Goal: Transaction & Acquisition: Purchase product/service

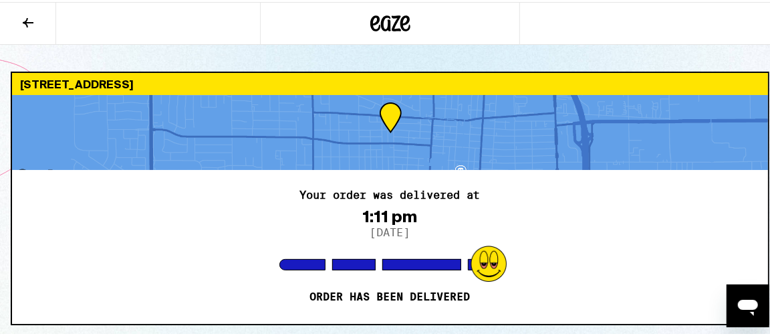
click at [30, 19] on icon at bounding box center [28, 21] width 16 height 16
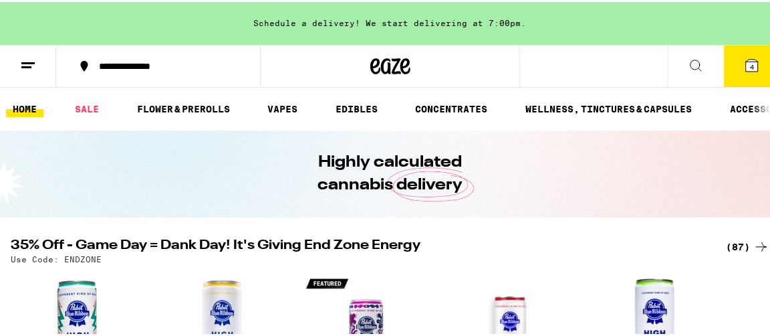
click at [750, 62] on span "4" at bounding box center [752, 65] width 4 height 8
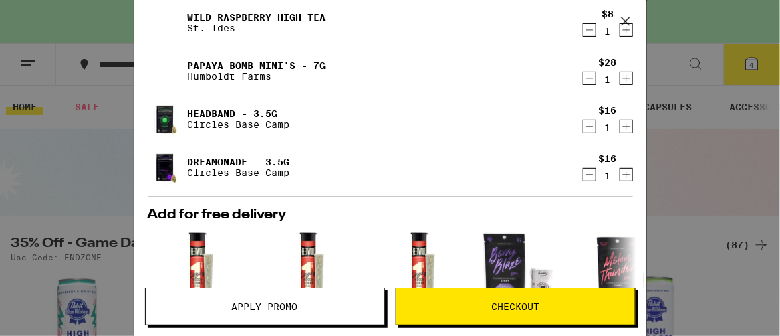
scroll to position [67, 0]
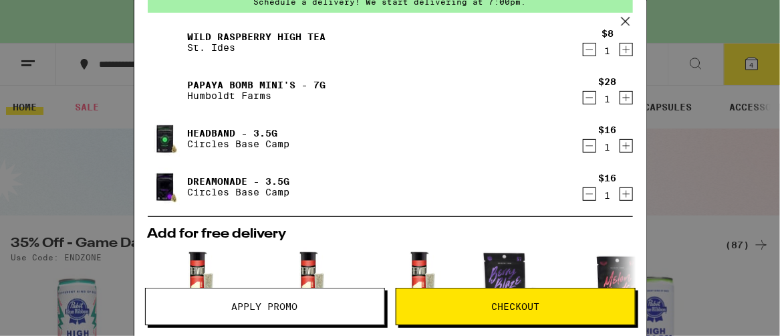
click at [584, 192] on icon "Decrement" at bounding box center [590, 194] width 12 height 16
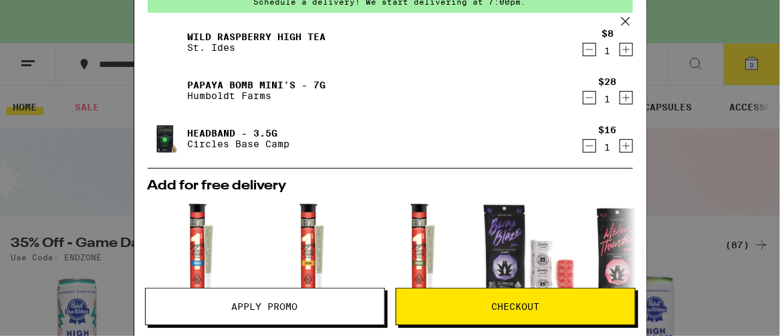
click at [584, 144] on icon "Decrement" at bounding box center [590, 146] width 12 height 16
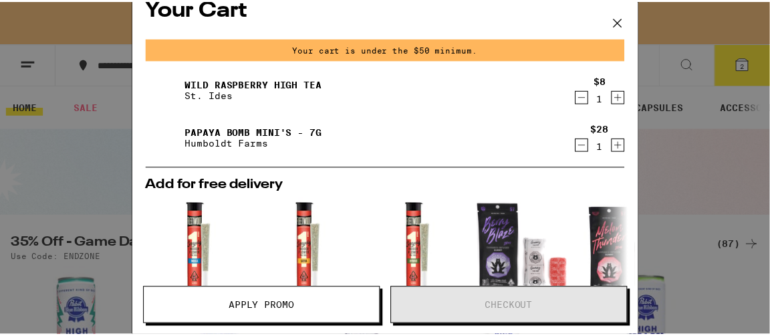
scroll to position [0, 0]
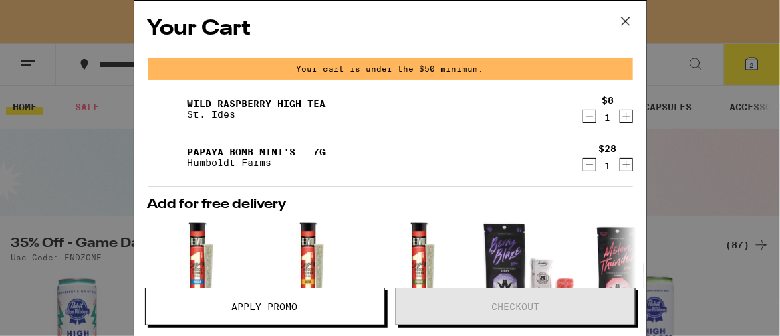
click at [630, 21] on icon at bounding box center [626, 21] width 20 height 20
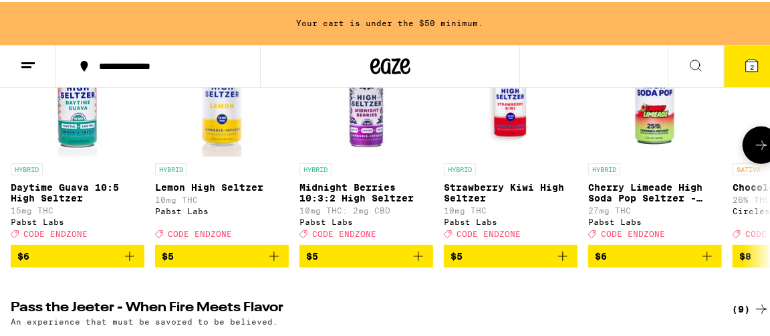
scroll to position [268, 0]
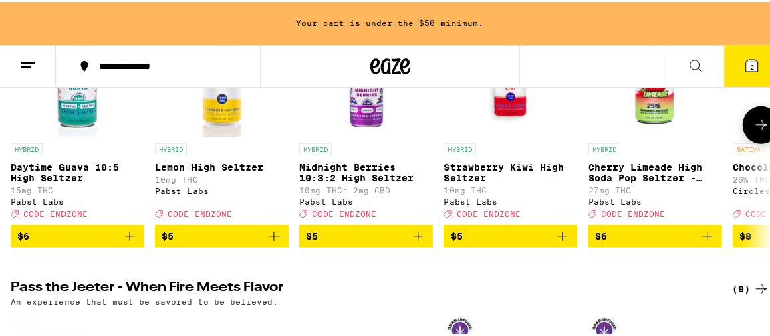
click at [513, 235] on span "$5" at bounding box center [511, 234] width 120 height 16
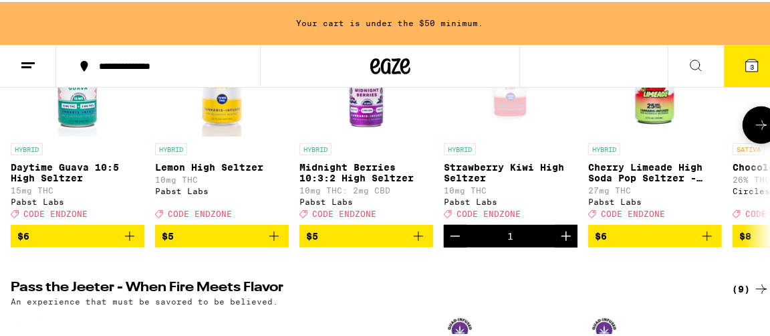
click at [655, 241] on span "$6" at bounding box center [655, 234] width 120 height 16
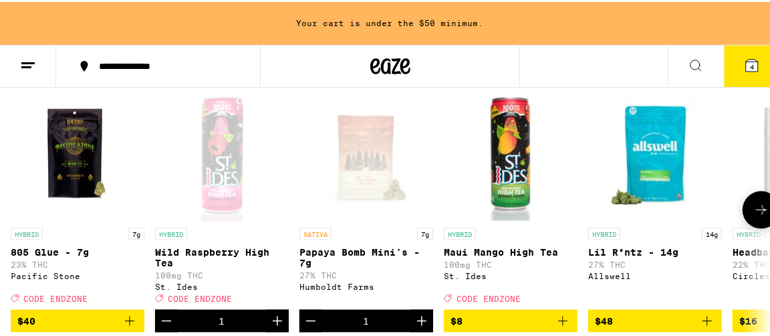
scroll to position [869, 0]
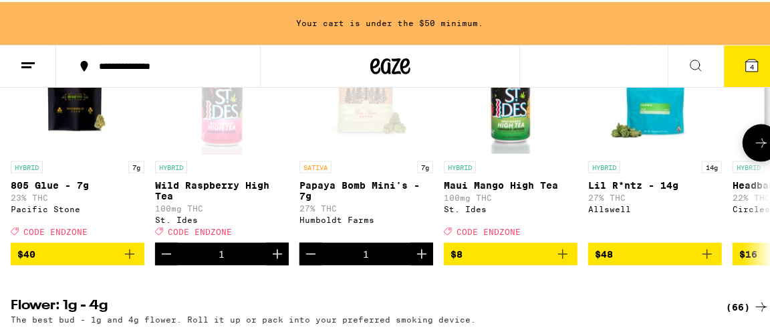
click at [64, 260] on span "$40" at bounding box center [77, 252] width 120 height 16
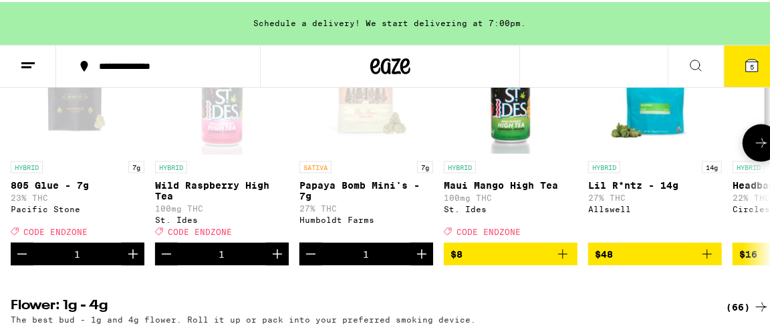
click at [754, 149] on icon at bounding box center [762, 141] width 16 height 16
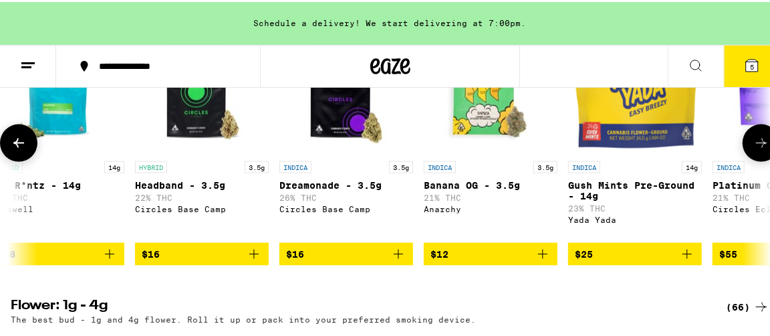
scroll to position [0, 603]
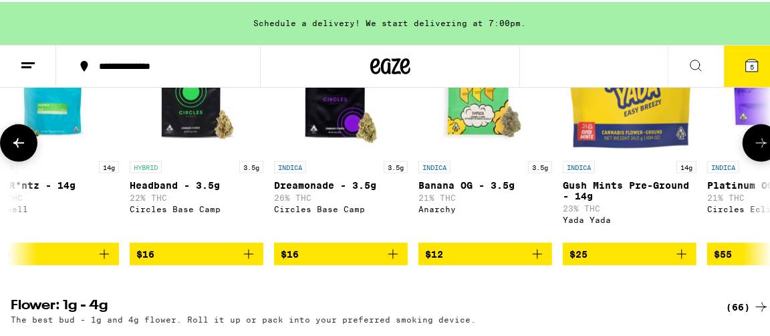
click at [480, 260] on span "$12" at bounding box center [485, 252] width 120 height 16
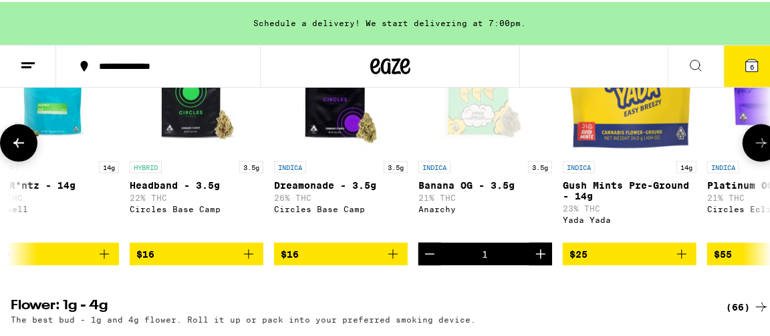
click at [758, 149] on icon at bounding box center [762, 141] width 16 height 16
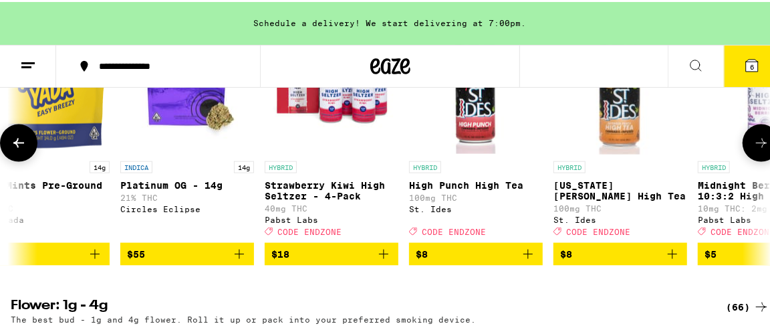
scroll to position [0, 1206]
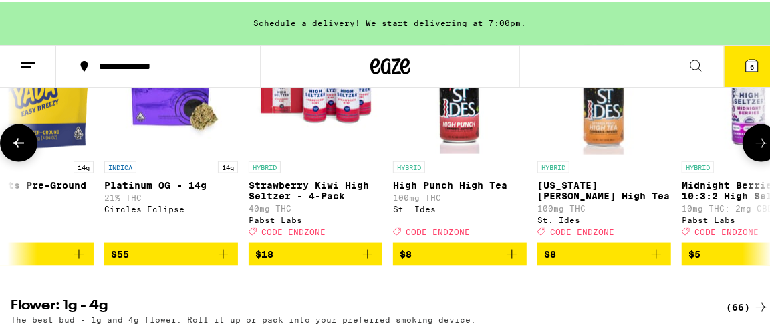
click at [758, 149] on icon at bounding box center [762, 141] width 16 height 16
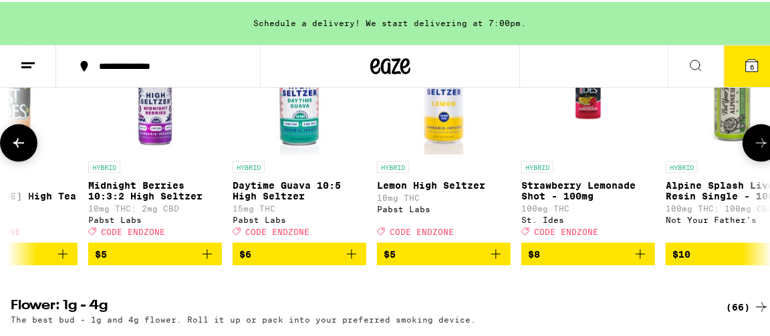
scroll to position [0, 1810]
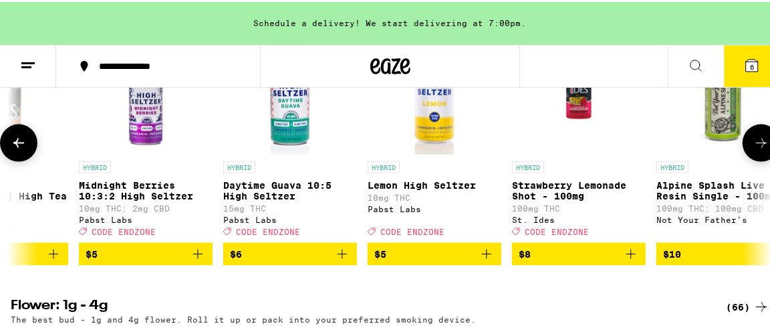
click at [758, 149] on icon at bounding box center [762, 141] width 16 height 16
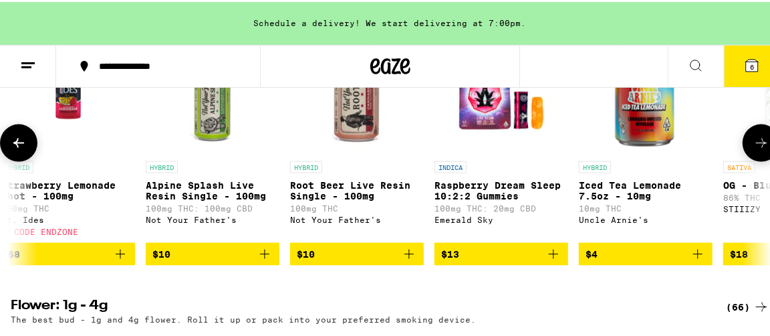
scroll to position [0, 2413]
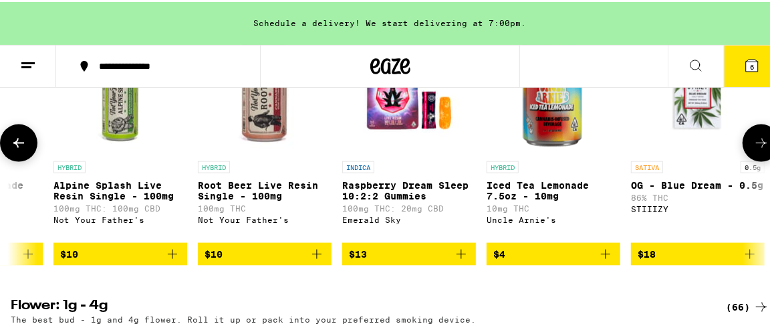
click at [758, 149] on icon at bounding box center [762, 141] width 16 height 16
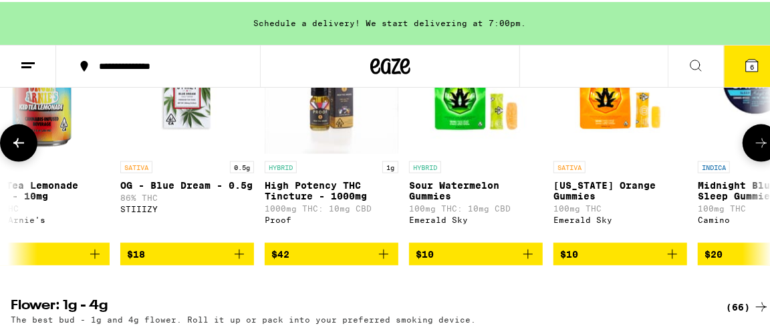
scroll to position [0, 3016]
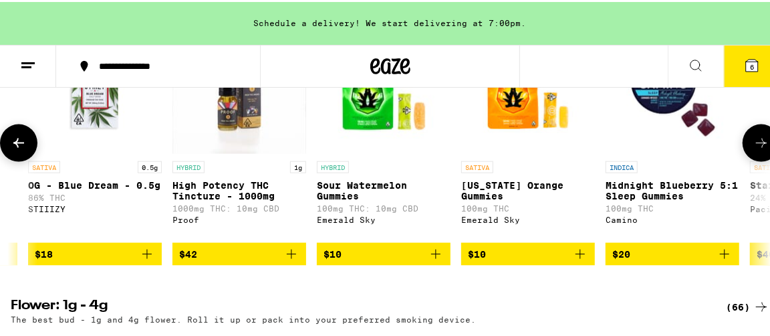
click at [758, 149] on icon at bounding box center [762, 141] width 16 height 16
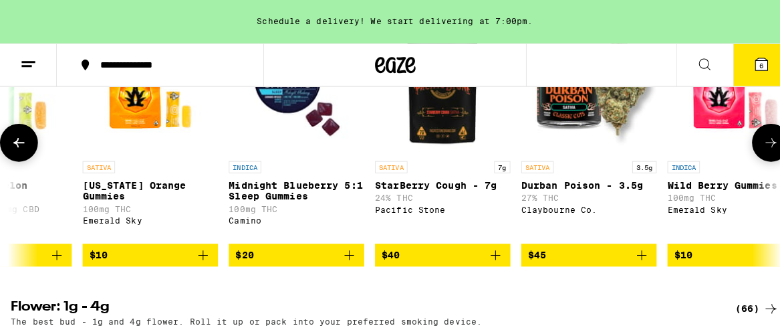
scroll to position [0, 3439]
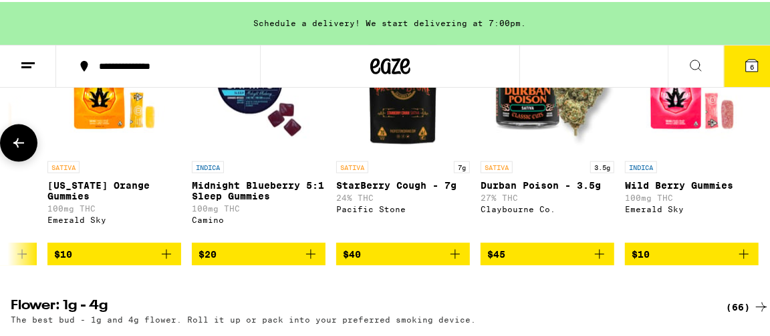
click at [390, 260] on span "$40" at bounding box center [403, 252] width 120 height 16
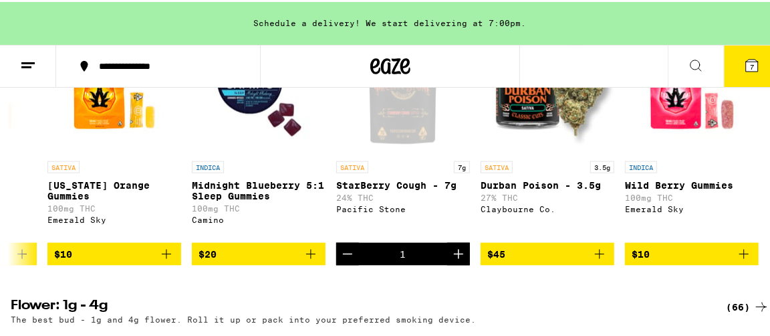
click at [750, 64] on span "7" at bounding box center [752, 65] width 4 height 8
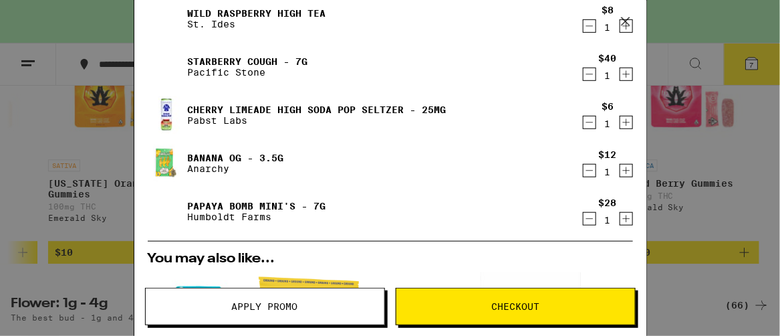
scroll to position [201, 0]
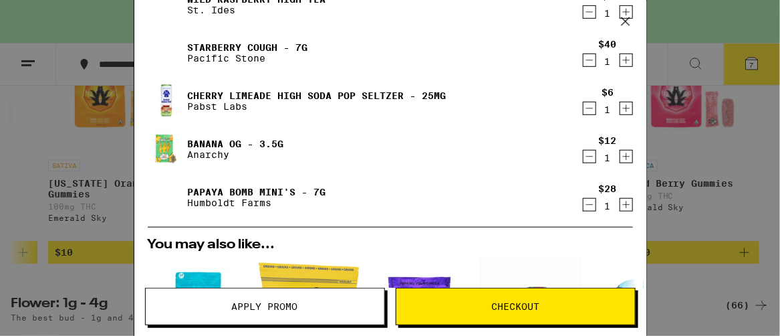
click at [516, 303] on span "Checkout" at bounding box center [516, 306] width 48 height 9
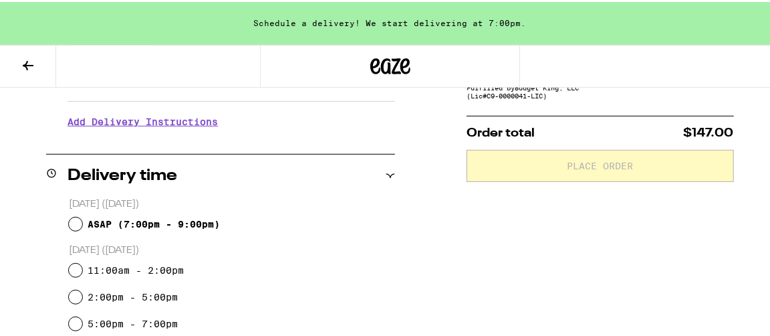
scroll to position [268, 0]
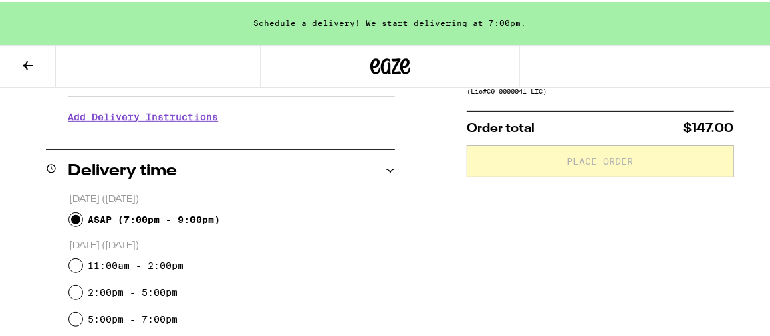
click at [72, 213] on input "ASAP ( 7:00pm - 9:00pm )" at bounding box center [75, 217] width 13 height 13
radio input "true"
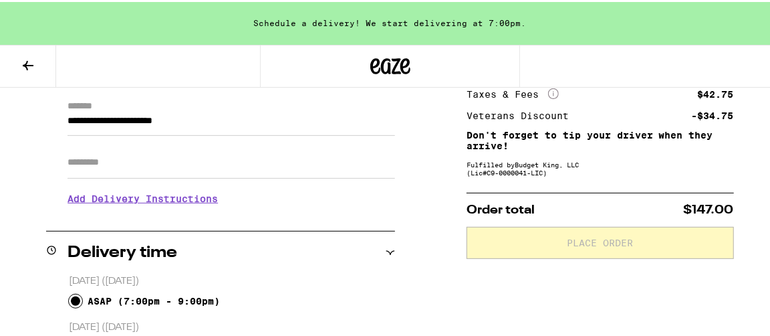
scroll to position [67, 0]
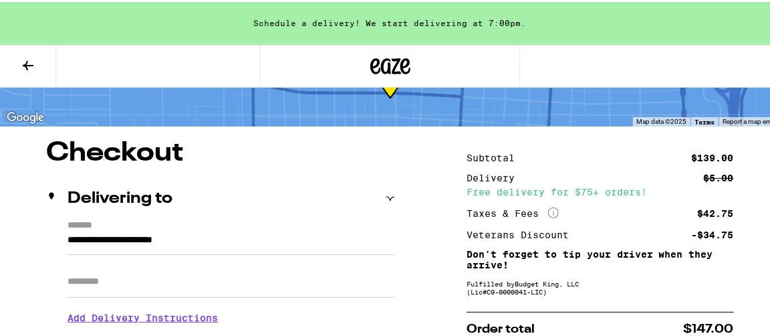
click at [78, 276] on input "Apt/Suite" at bounding box center [232, 279] width 328 height 32
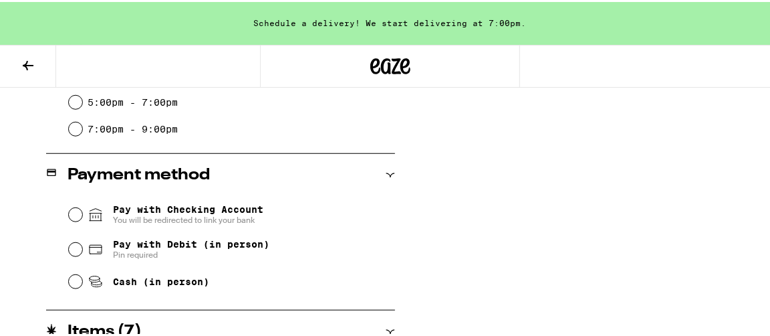
scroll to position [535, 0]
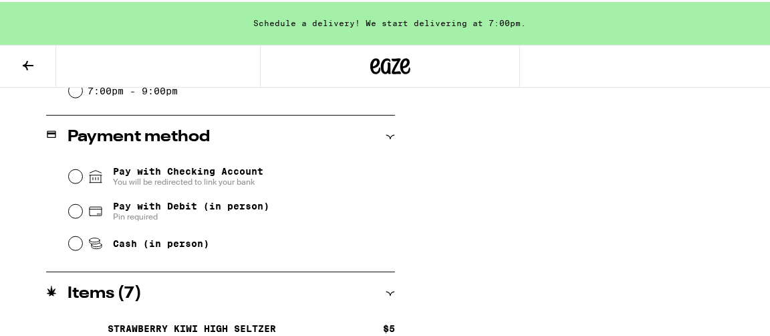
type input "*"
click at [71, 208] on input "Pay with Debit (in person) Pin required" at bounding box center [75, 209] width 13 height 13
radio input "true"
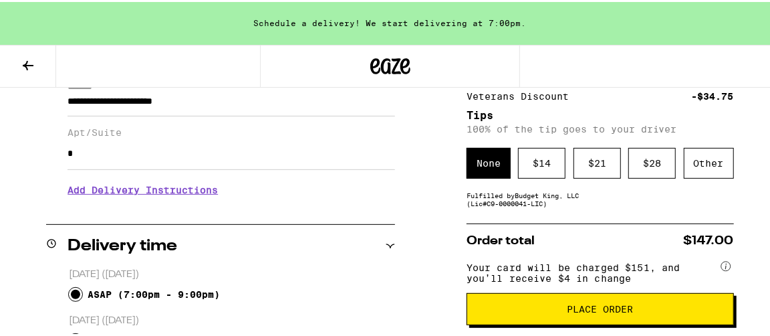
scroll to position [180, 0]
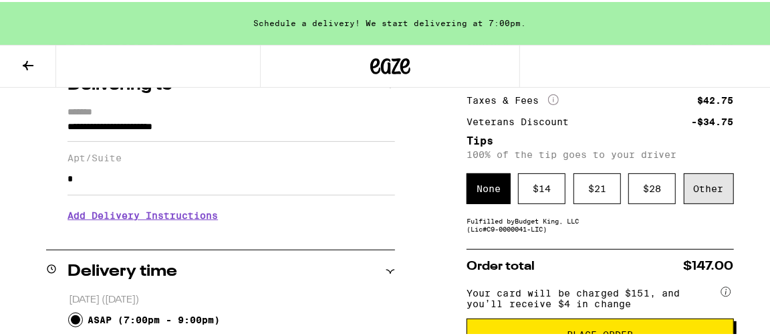
click at [702, 184] on div "Other" at bounding box center [709, 186] width 50 height 31
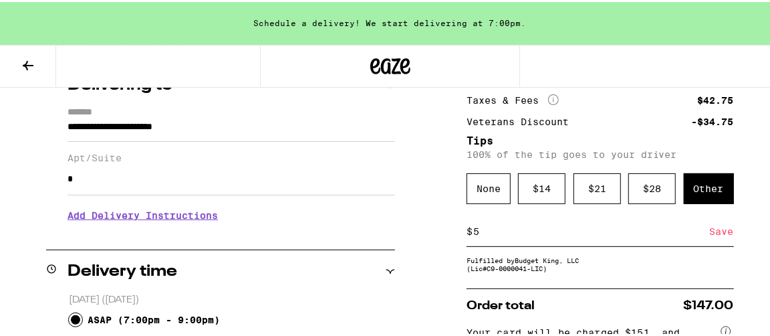
type input "5"
click at [719, 233] on div "Save" at bounding box center [722, 229] width 24 height 29
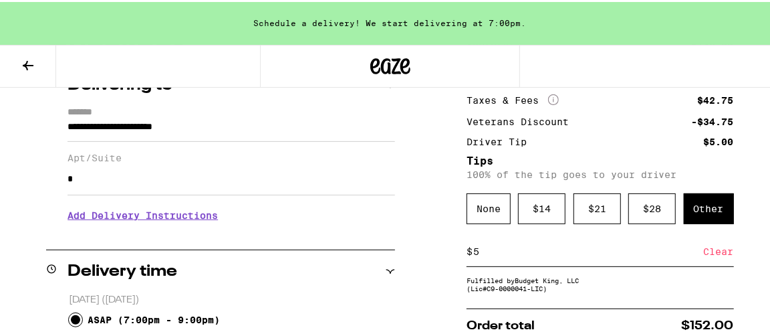
click at [716, 252] on div "Clear" at bounding box center [719, 249] width 30 height 29
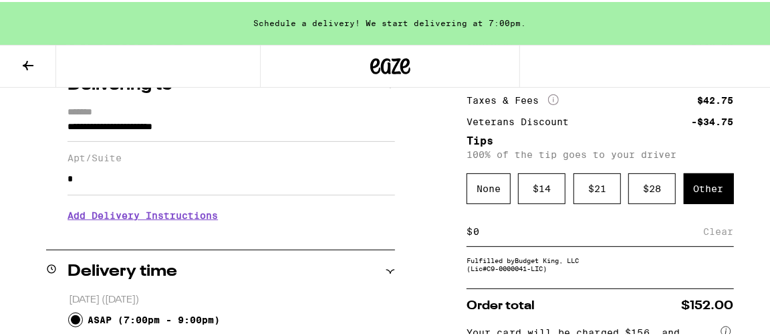
click at [482, 235] on input at bounding box center [588, 229] width 231 height 12
type input "4"
click at [714, 233] on div "Save" at bounding box center [722, 229] width 24 height 29
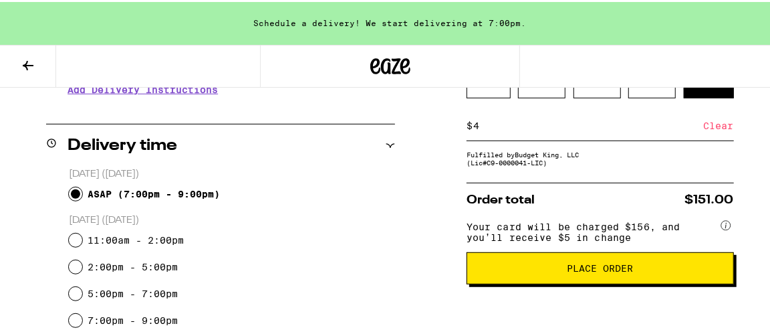
scroll to position [334, 0]
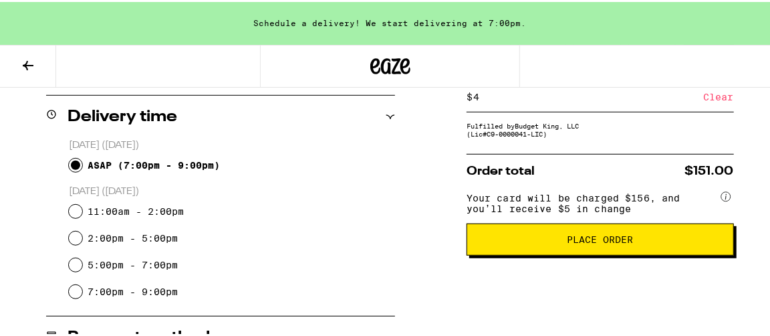
click at [593, 242] on span "Place Order" at bounding box center [600, 237] width 66 height 9
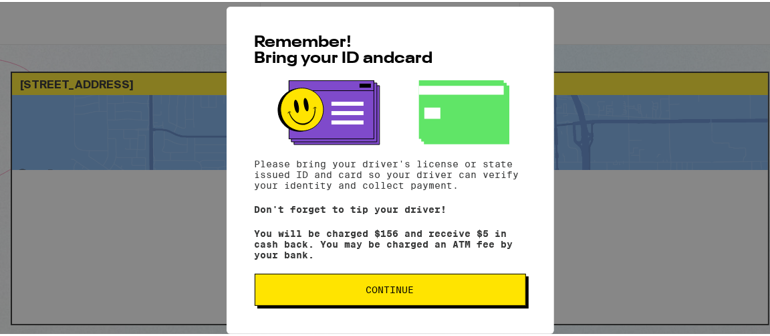
click at [378, 286] on span "Continue" at bounding box center [390, 287] width 48 height 9
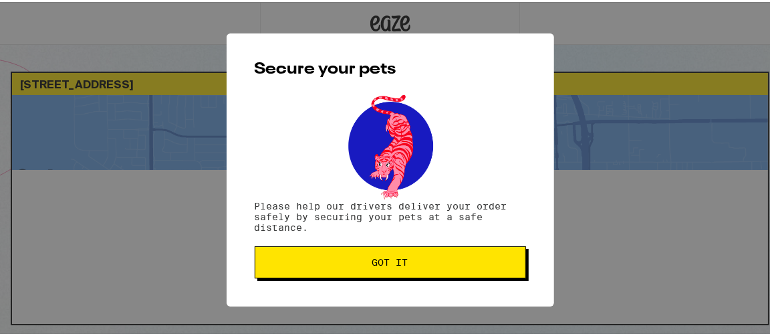
click at [406, 261] on span "Got it" at bounding box center [390, 259] width 249 height 9
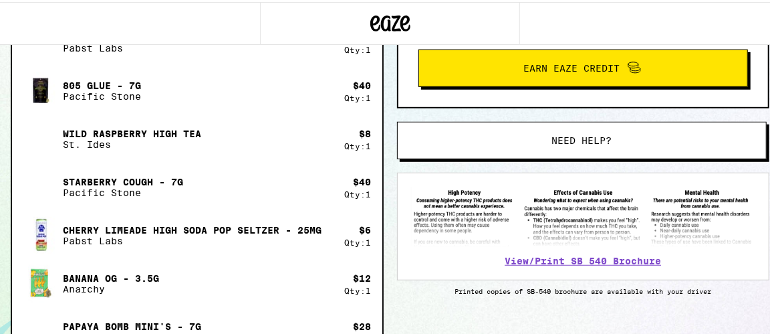
scroll to position [278, 0]
